Goal: Task Accomplishment & Management: Use online tool/utility

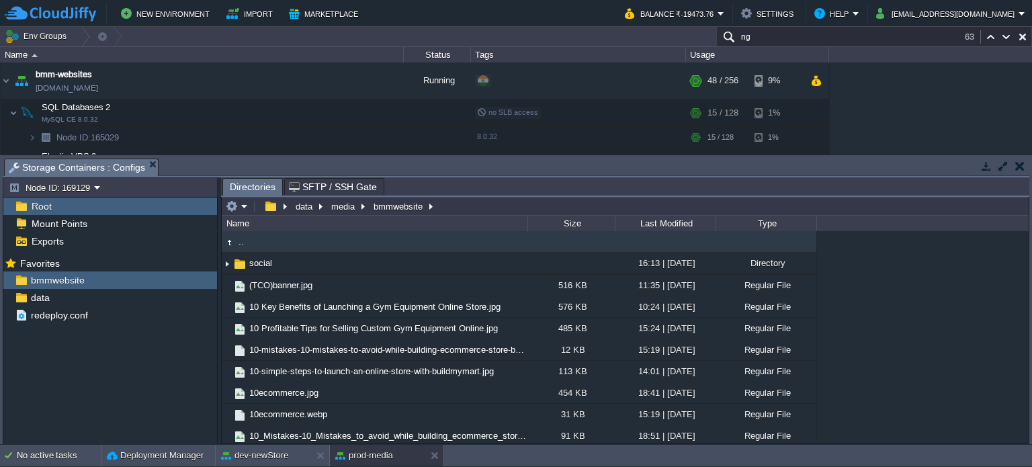
scroll to position [685, 0]
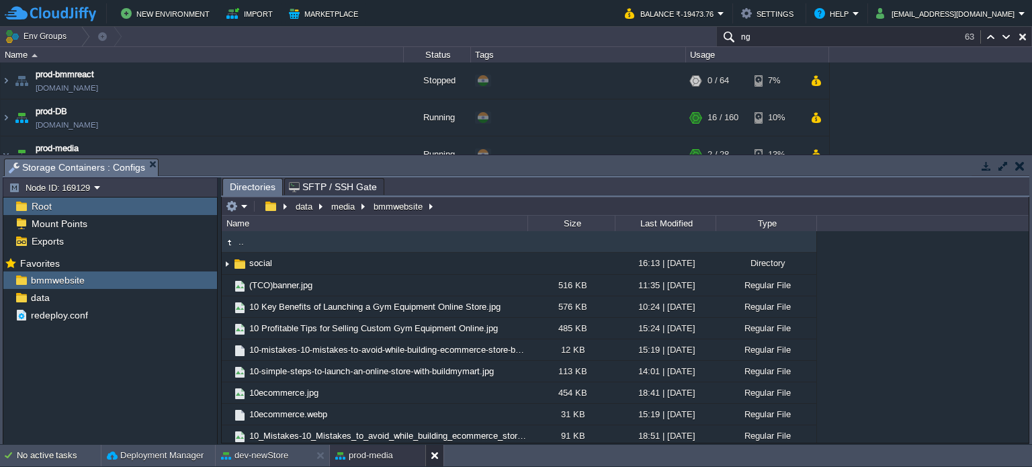
click at [434, 450] on button at bounding box center [437, 455] width 13 height 13
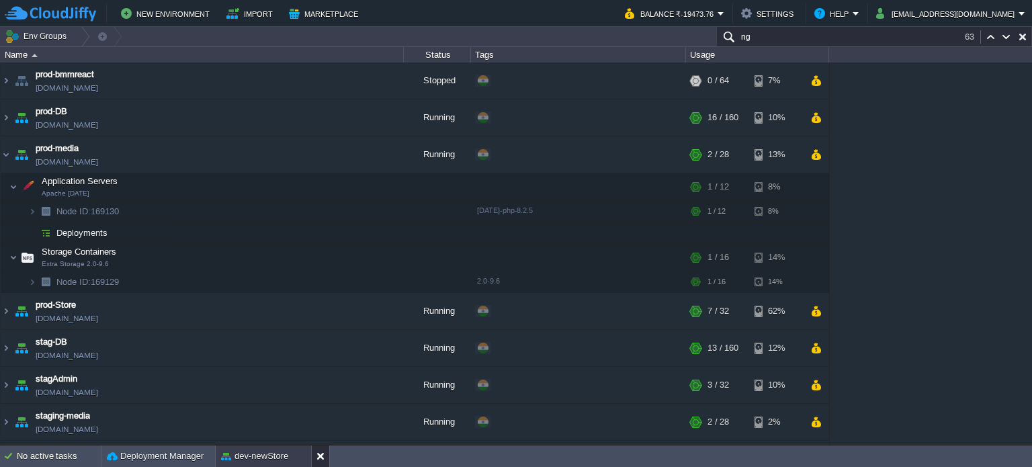
click at [316, 459] on button at bounding box center [322, 455] width 13 height 13
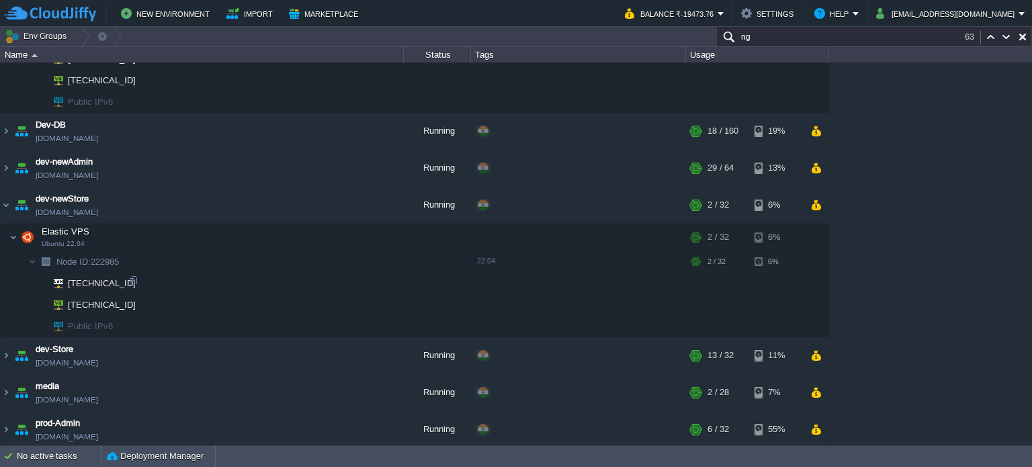
scroll to position [282, 0]
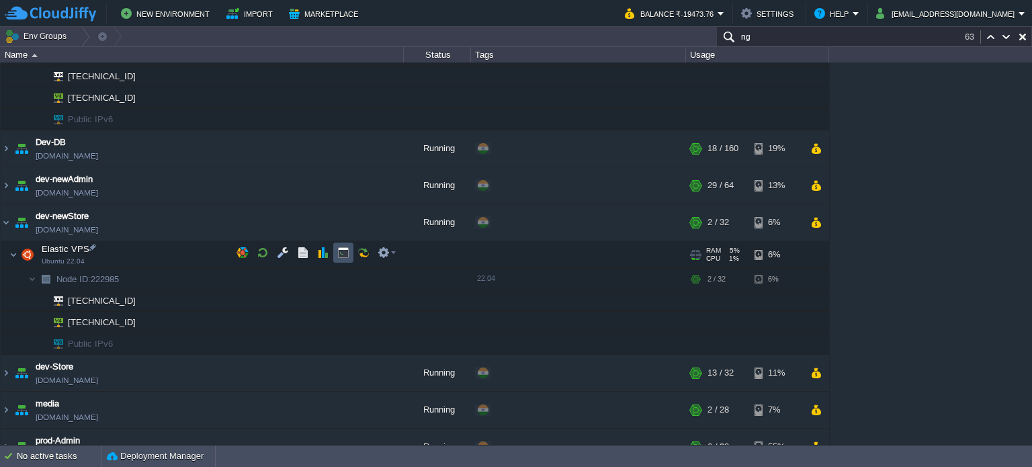
click at [345, 252] on button "button" at bounding box center [343, 252] width 12 height 12
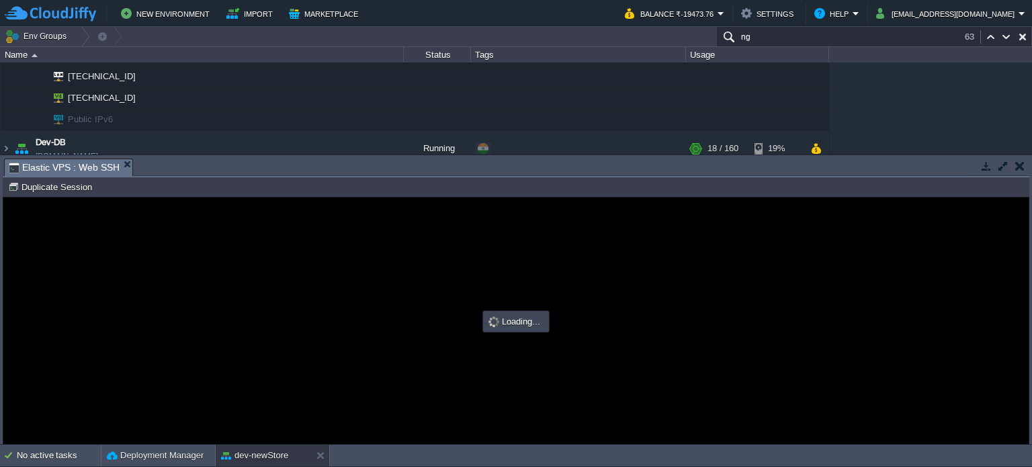
scroll to position [0, 0]
type input "#000000"
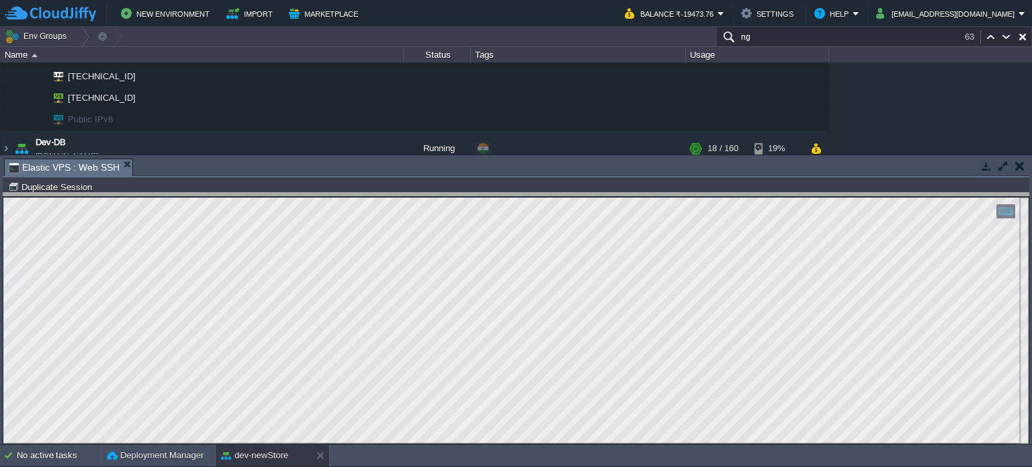
drag, startPoint x: 321, startPoint y: 171, endPoint x: 355, endPoint y: 312, distance: 145.0
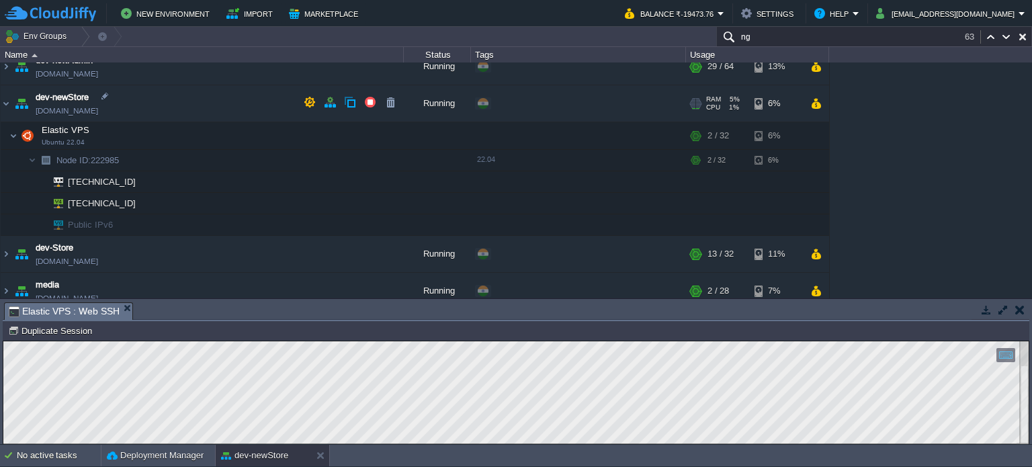
scroll to position [416, 0]
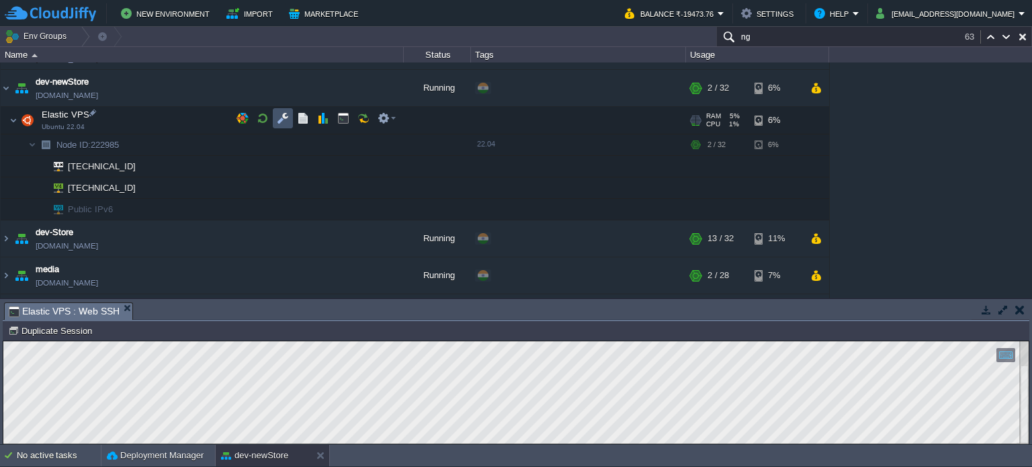
click at [279, 117] on button "button" at bounding box center [283, 118] width 12 height 12
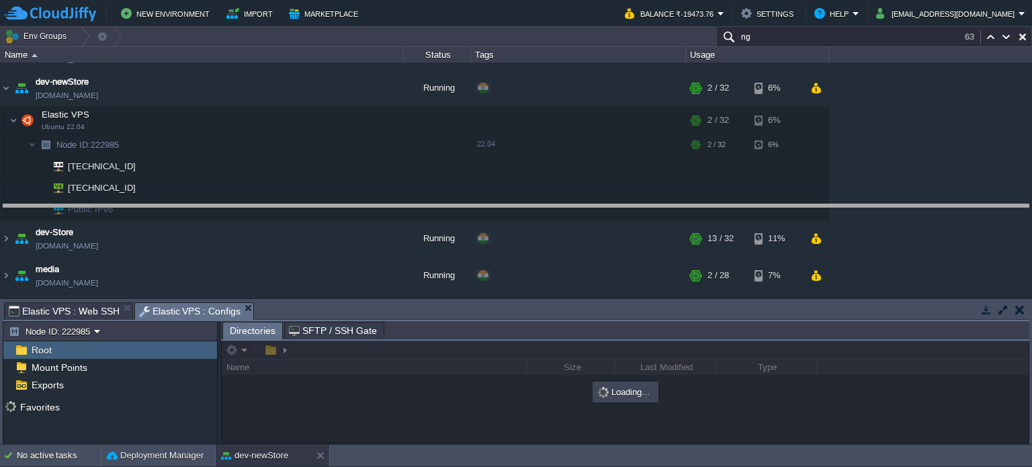
drag, startPoint x: 422, startPoint y: 316, endPoint x: 428, endPoint y: 181, distance: 135.8
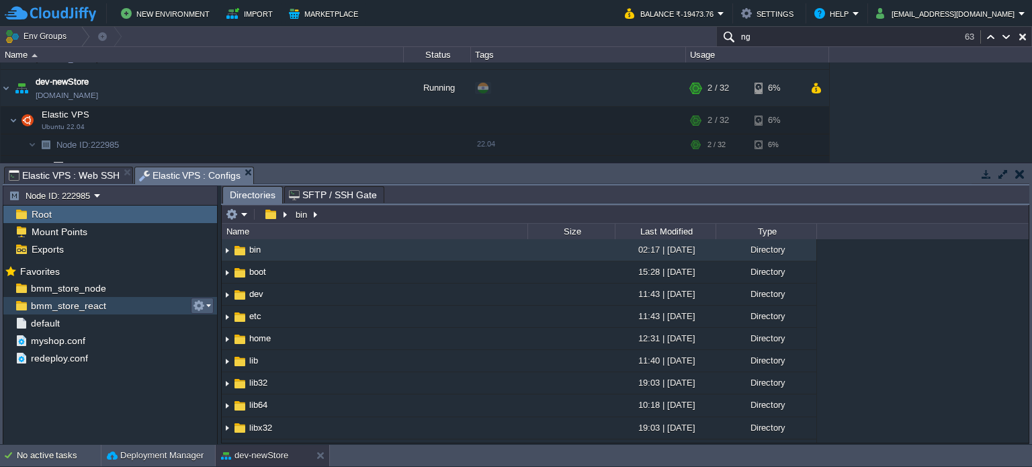
click at [203, 312] on td at bounding box center [202, 306] width 23 height 16
click at [234, 322] on span "Copy Path" at bounding box center [232, 323] width 41 height 10
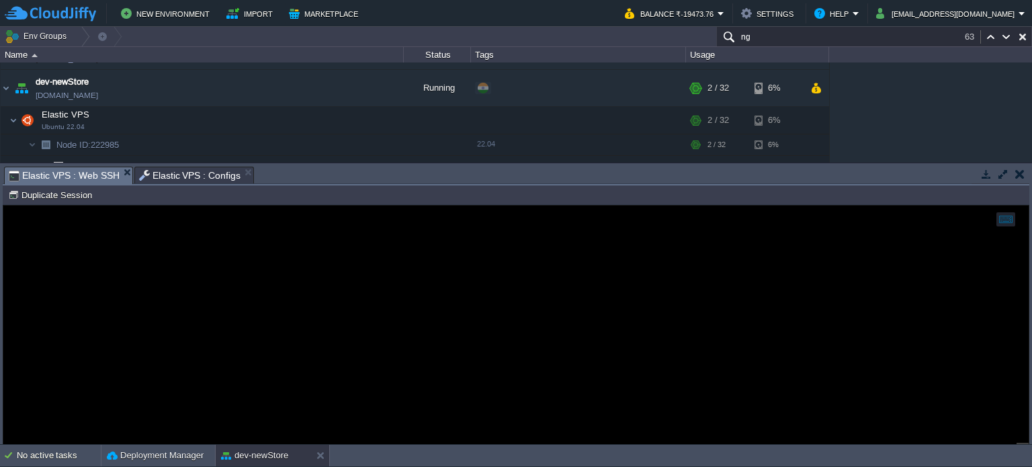
drag, startPoint x: 67, startPoint y: 172, endPoint x: 177, endPoint y: 46, distance: 167.1
click at [67, 172] on span "Elastic VPS : Web SSH" at bounding box center [64, 175] width 111 height 17
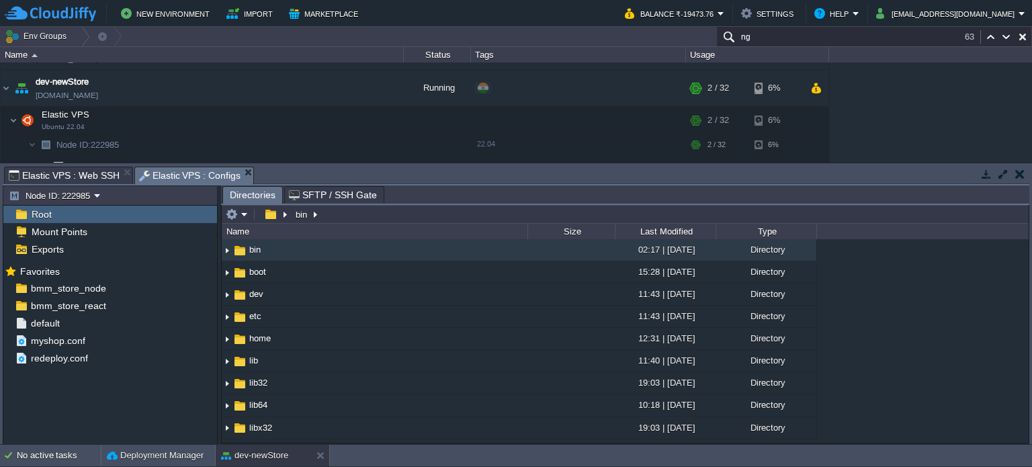
click at [165, 175] on span "Elastic VPS : Configs" at bounding box center [190, 175] width 102 height 17
click at [204, 289] on em at bounding box center [202, 288] width 18 height 12
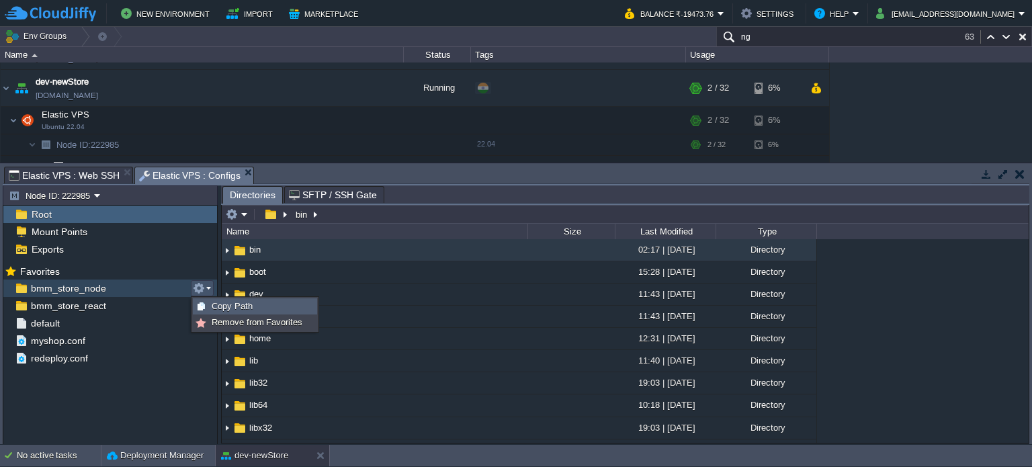
click at [230, 303] on span "Copy Path" at bounding box center [232, 306] width 41 height 10
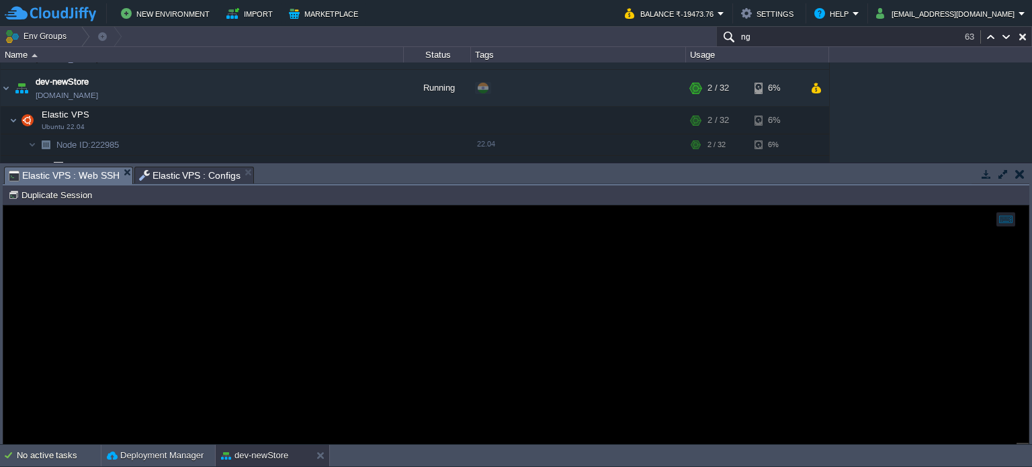
click at [85, 176] on span "Elastic VPS : Web SSH" at bounding box center [64, 175] width 111 height 17
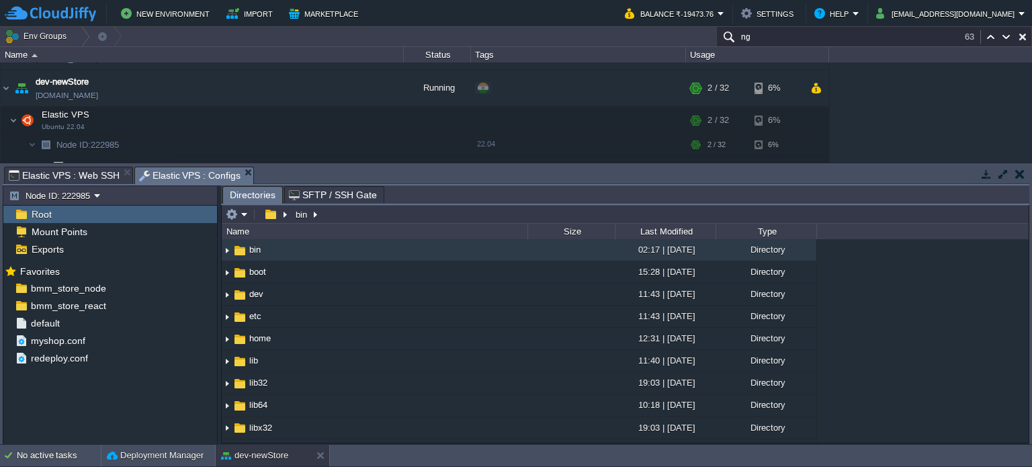
click at [191, 167] on span "Elastic VPS : Configs" at bounding box center [190, 175] width 102 height 17
click at [199, 308] on button "button" at bounding box center [199, 306] width 12 height 12
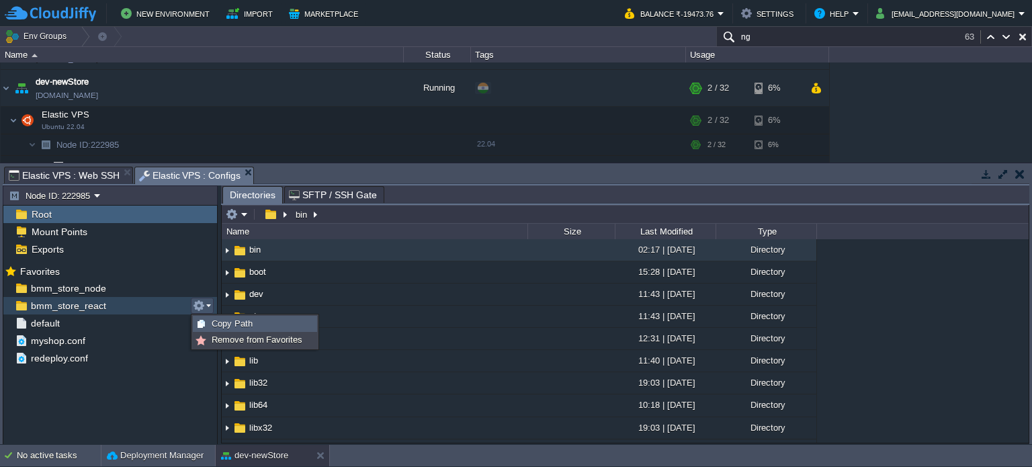
click at [221, 321] on span "Copy Path" at bounding box center [232, 323] width 41 height 10
type textarea "/var/www/html/bmm/react/_work/bmm_store_react/bmm_store_react"
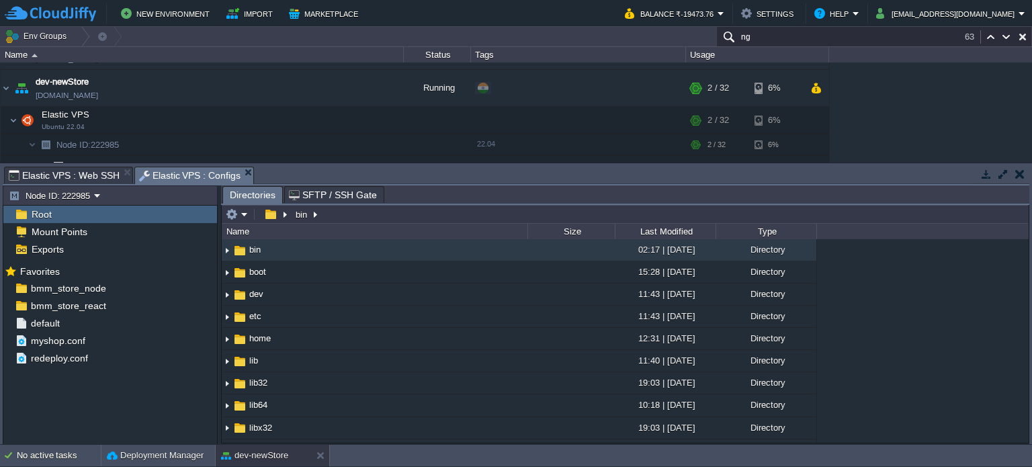
click at [76, 175] on span "Elastic VPS : Web SSH" at bounding box center [64, 175] width 111 height 16
